Goal: Information Seeking & Learning: Learn about a topic

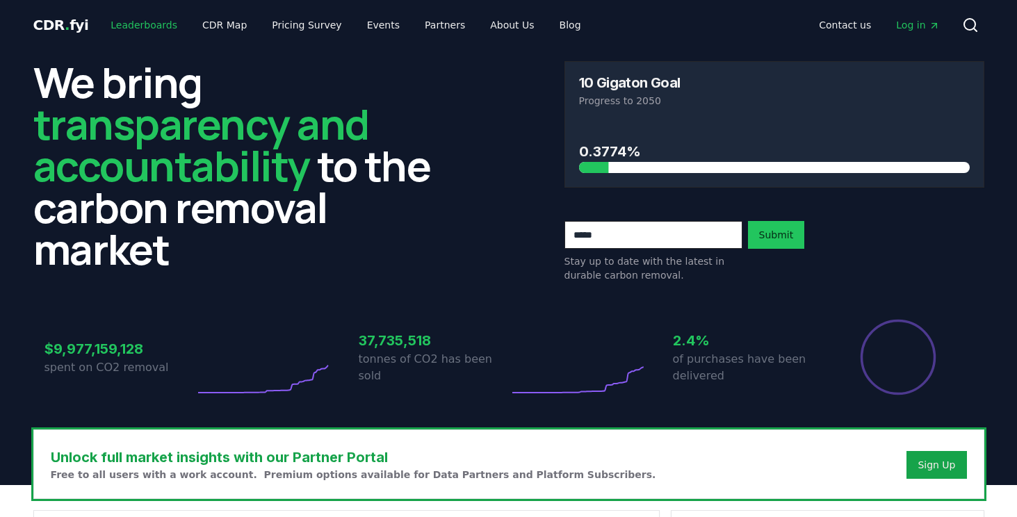
click at [132, 24] on link "Leaderboards" at bounding box center [143, 25] width 89 height 25
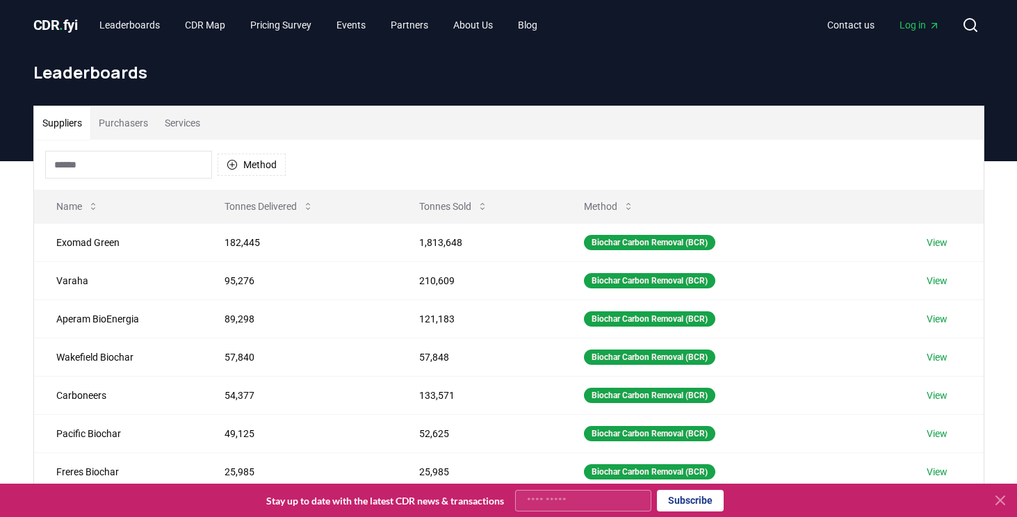
click at [227, 121] on div "Suppliers Purchasers Services" at bounding box center [508, 122] width 949 height 33
click at [202, 121] on button "Services" at bounding box center [182, 122] width 52 height 33
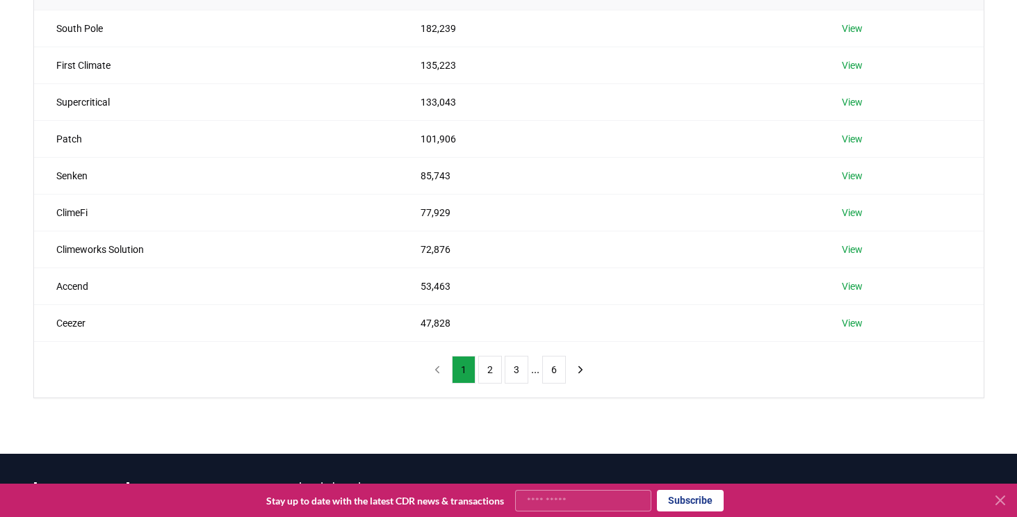
scroll to position [252, 0]
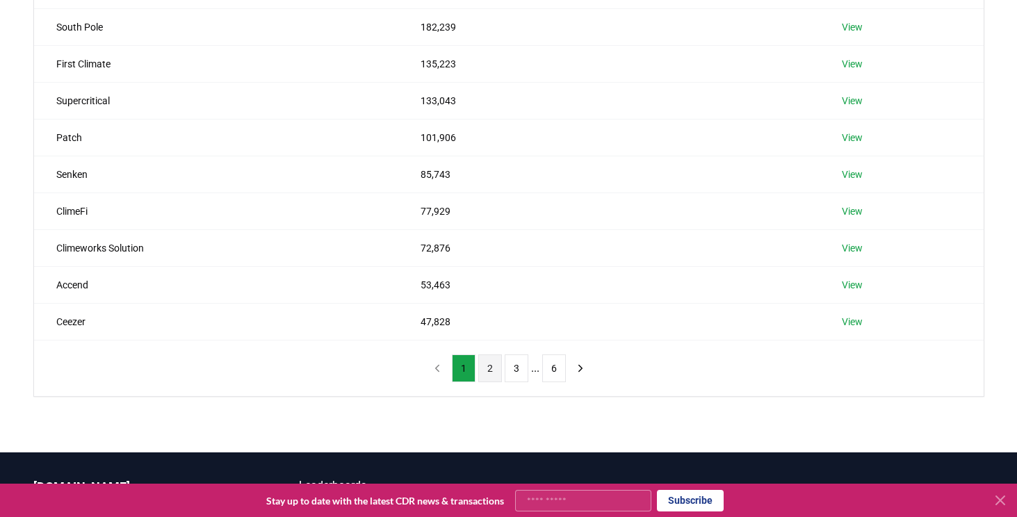
click at [478, 361] on ul "1 2 3 ... 6" at bounding box center [509, 368] width 114 height 28
click at [480, 362] on button "2" at bounding box center [490, 368] width 24 height 28
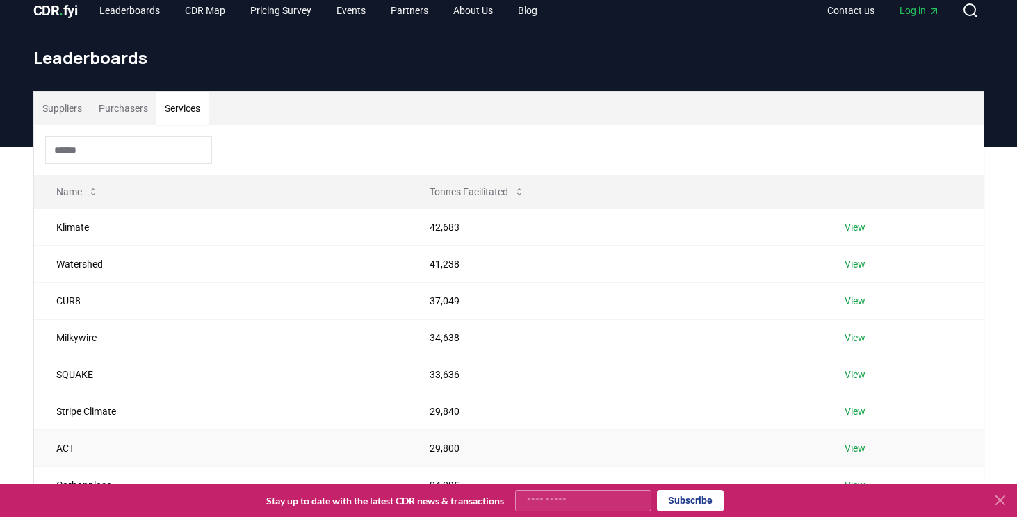
scroll to position [0, 0]
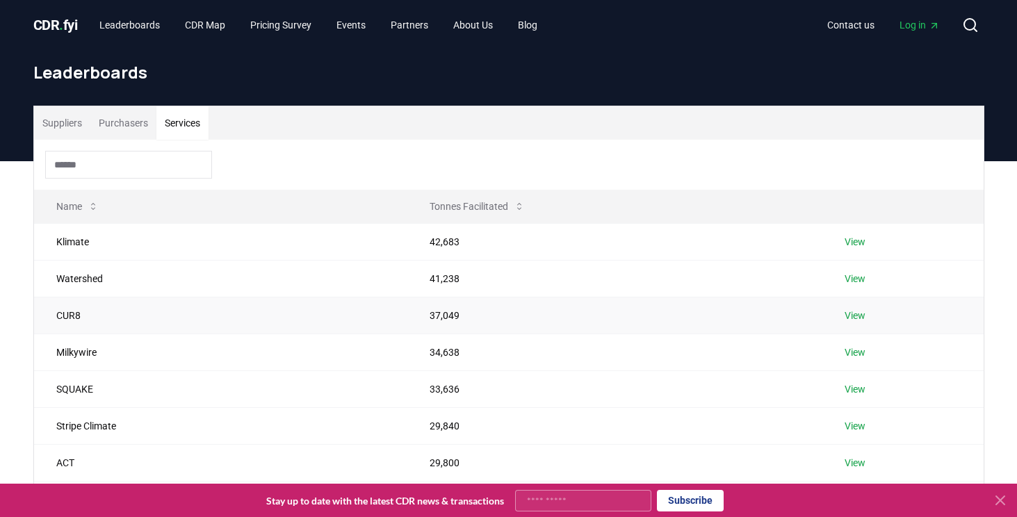
click at [840, 316] on td "View" at bounding box center [902, 315] width 161 height 37
click at [848, 314] on link "View" at bounding box center [855, 316] width 21 height 14
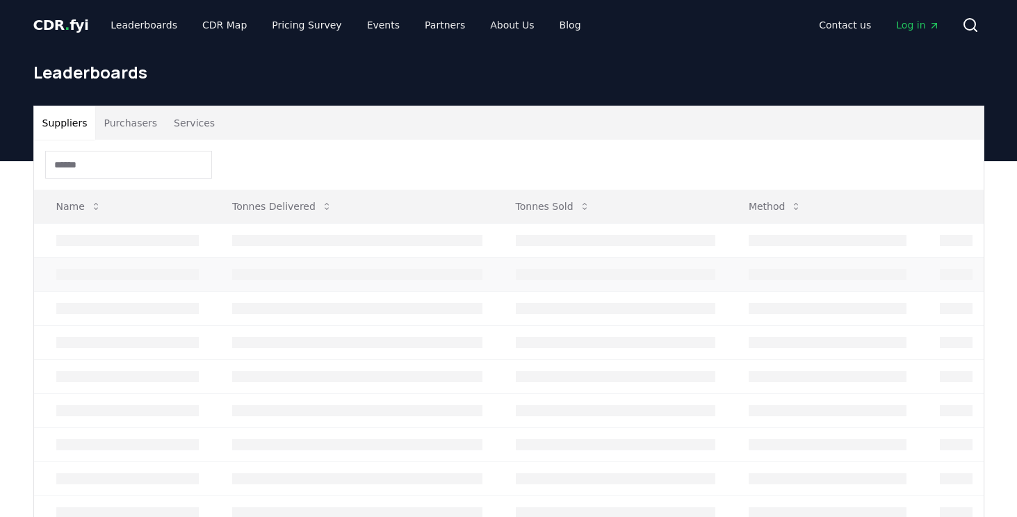
scroll to position [4, 0]
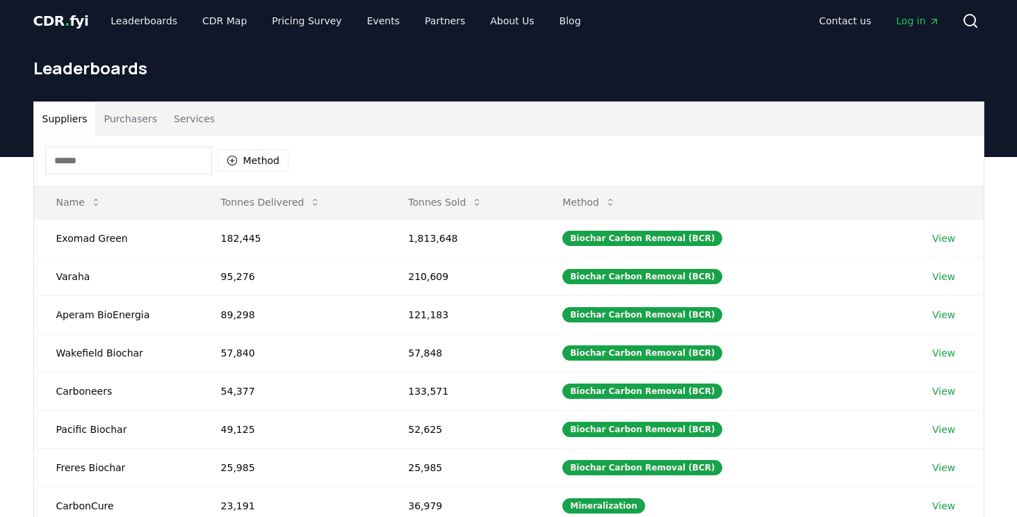
click at [182, 117] on button "Services" at bounding box center [194, 118] width 58 height 33
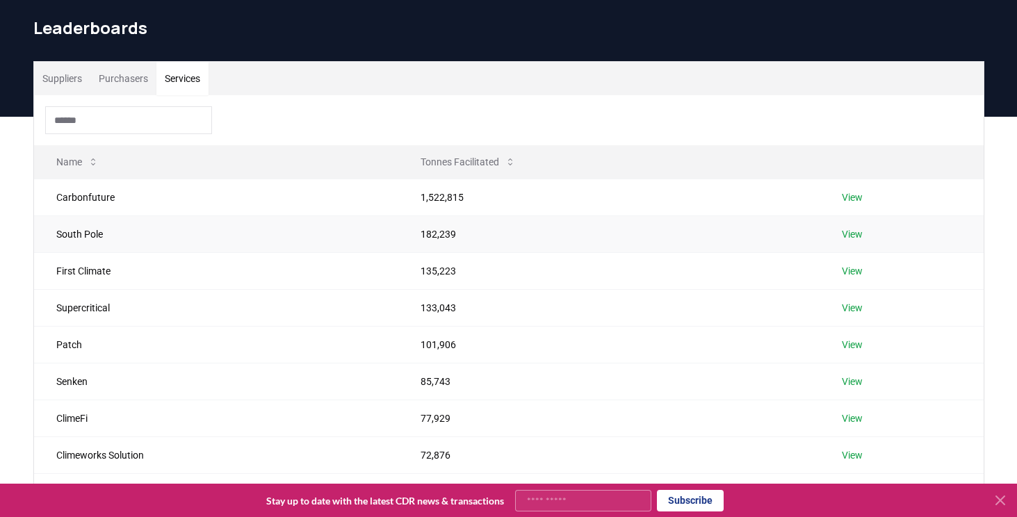
scroll to position [42, 0]
